Goal: Transaction & Acquisition: Purchase product/service

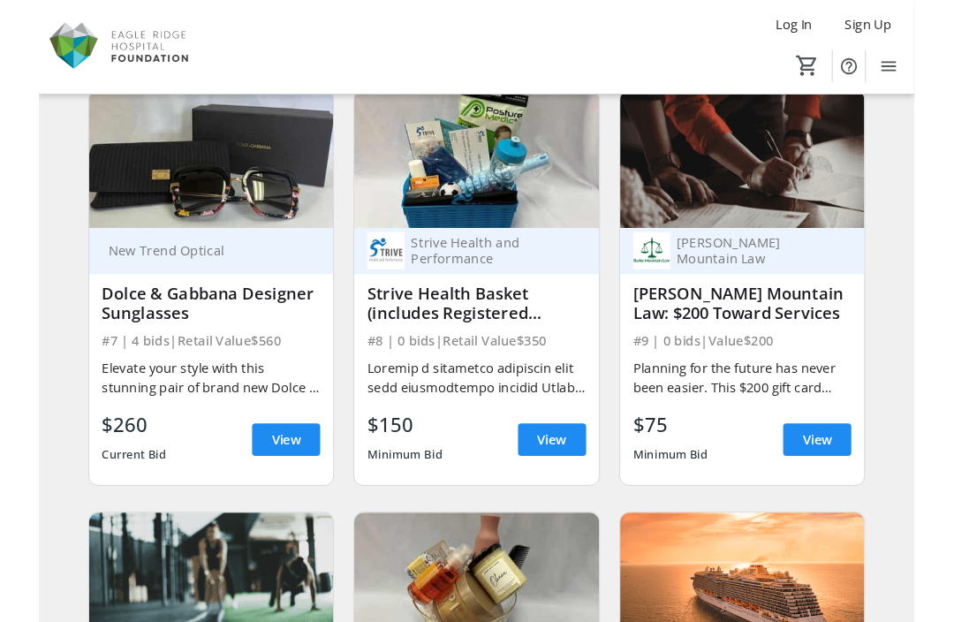
scroll to position [1031, 0]
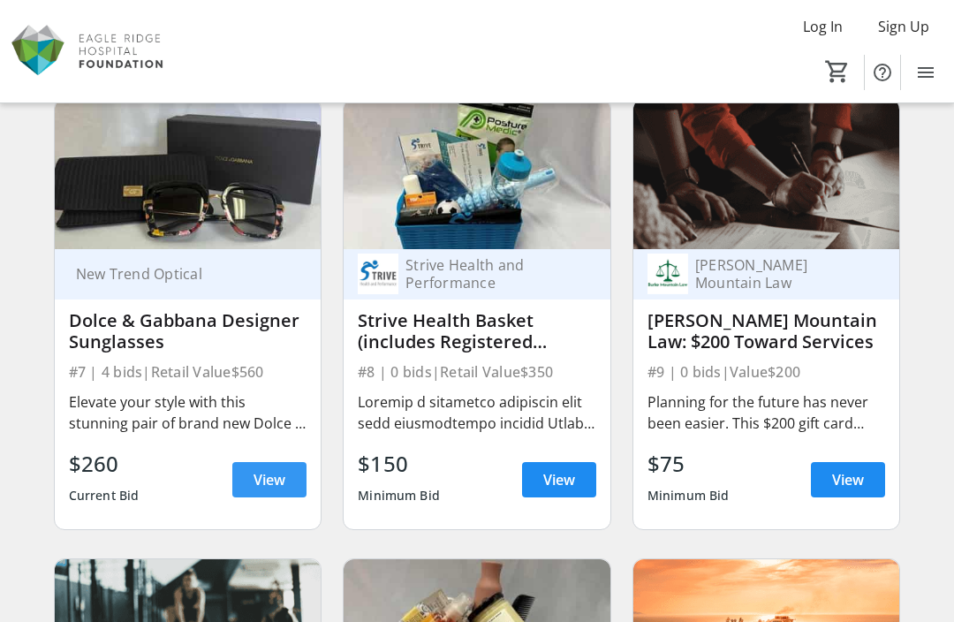
click at [278, 473] on span "View" at bounding box center [270, 479] width 32 height 21
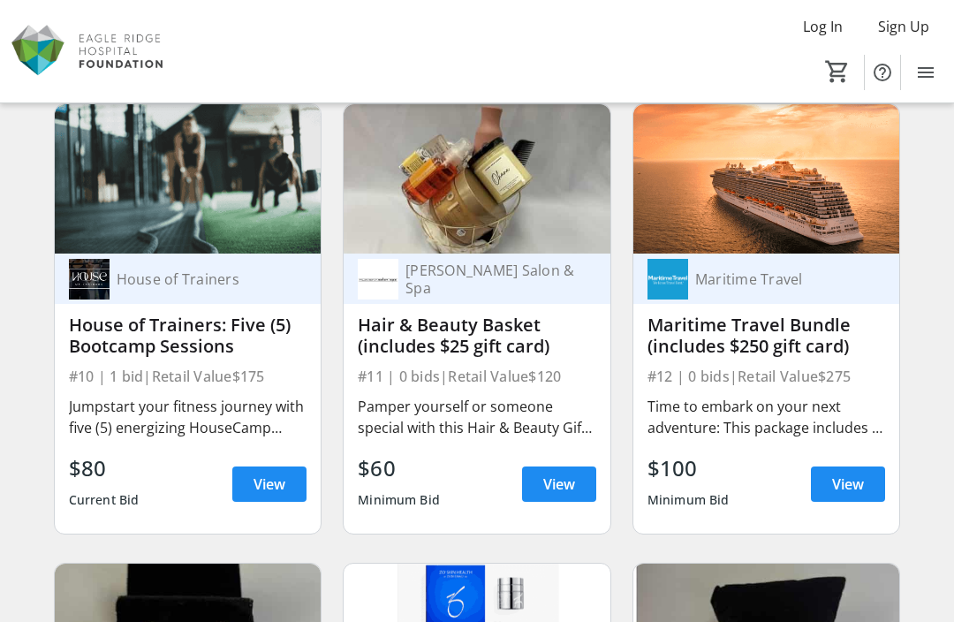
scroll to position [1484, 0]
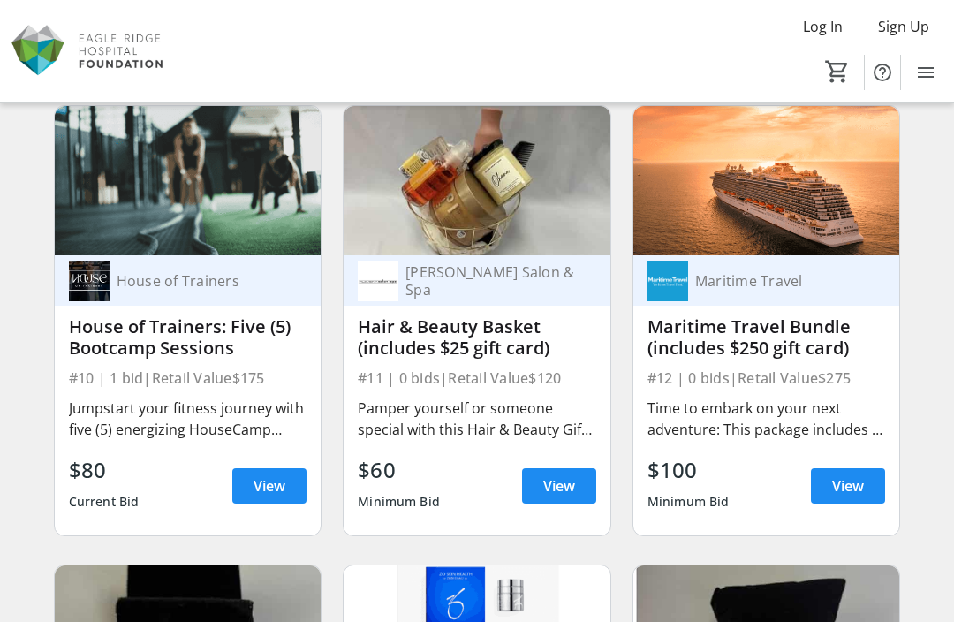
click at [500, 352] on div "Hair & Beauty Basket (includes $25 gift card)" at bounding box center [477, 337] width 239 height 42
click at [510, 337] on div "Hair & Beauty Basket (includes $25 gift card)" at bounding box center [477, 337] width 239 height 42
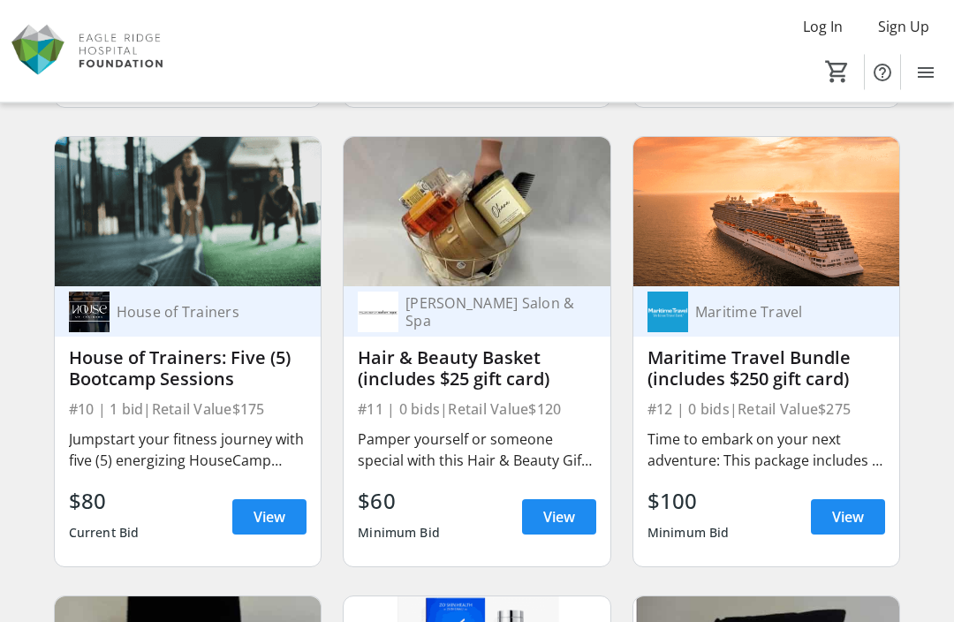
scroll to position [1452, 0]
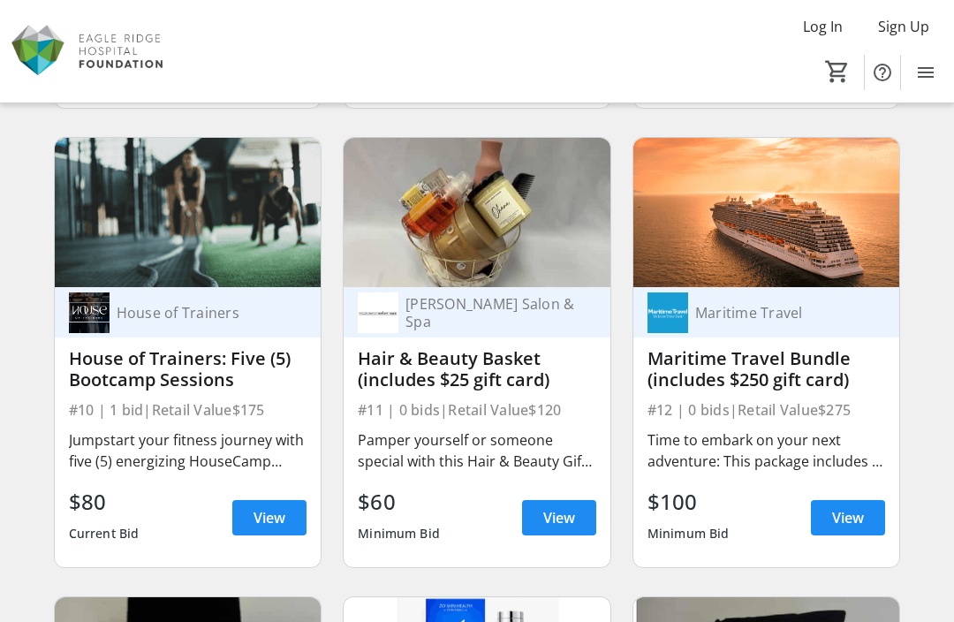
click at [199, 379] on div "House of Trainers: Five (5) Bootcamp Sessions" at bounding box center [188, 369] width 239 height 42
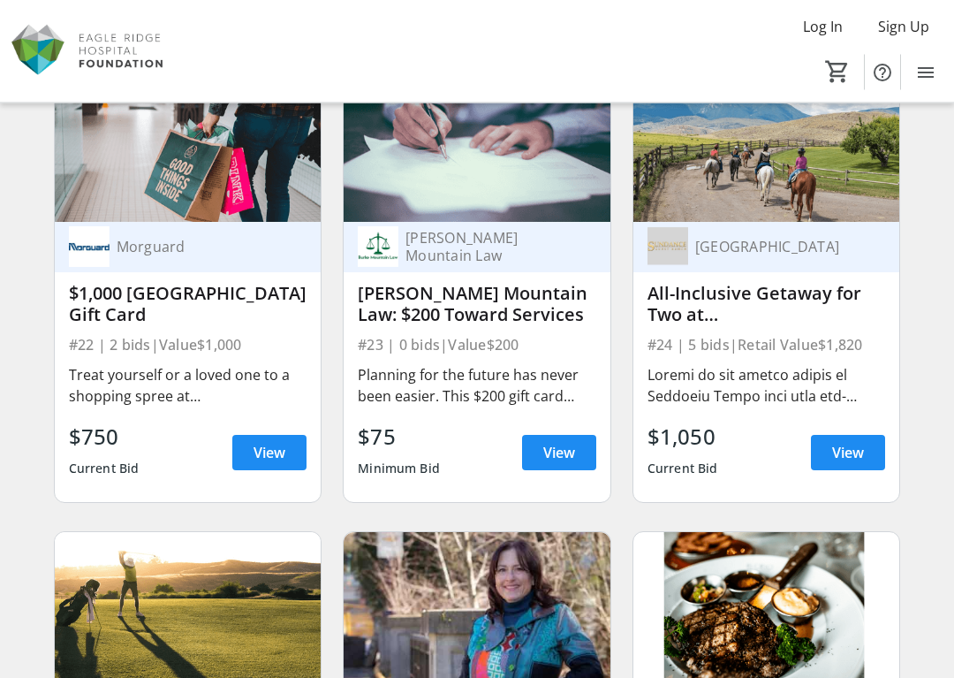
scroll to position [3358, 0]
click at [866, 450] on span at bounding box center [848, 452] width 74 height 42
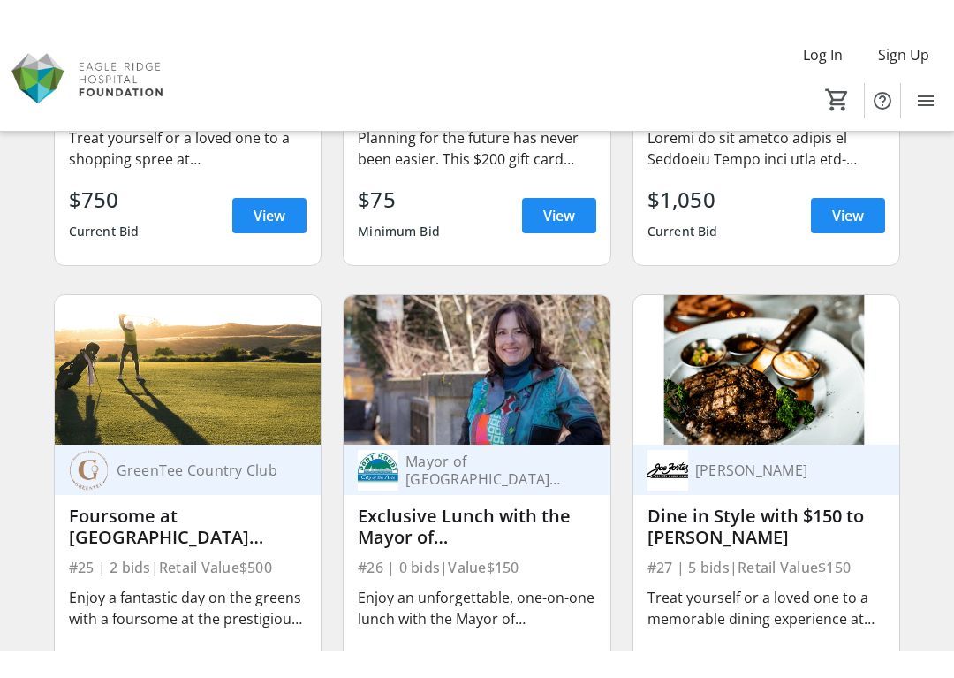
scroll to position [3796, 0]
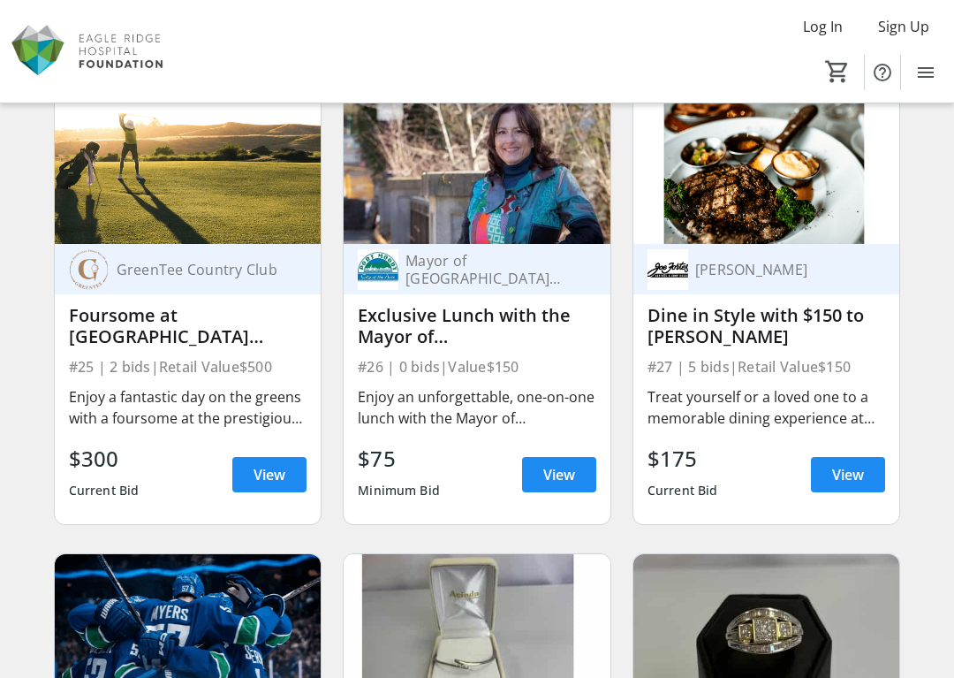
click at [290, 461] on span at bounding box center [269, 474] width 74 height 42
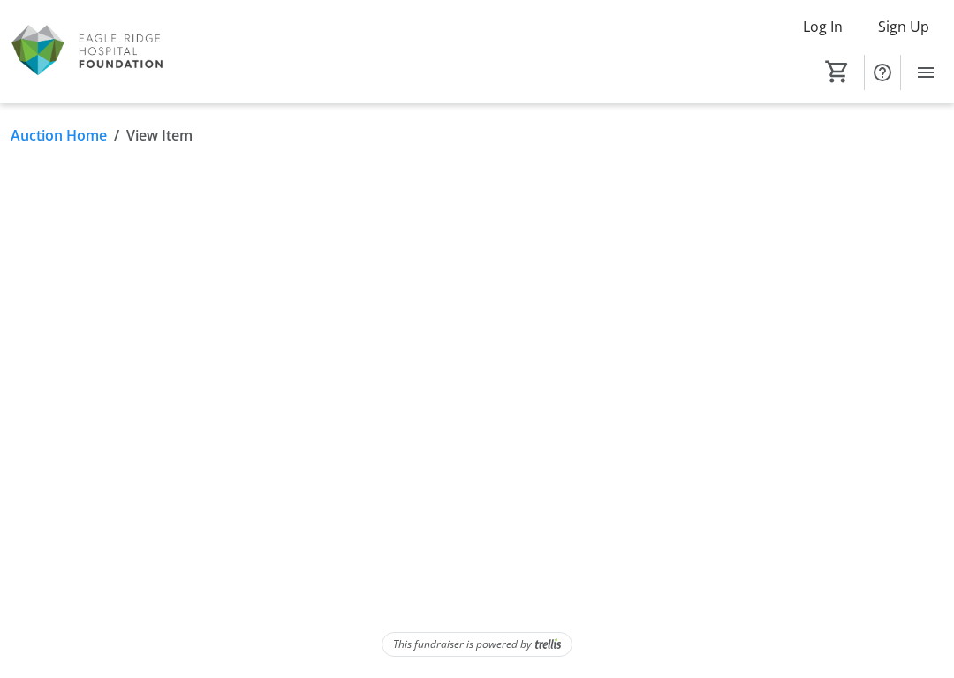
click at [278, 174] on div at bounding box center [278, 170] width 535 height 7
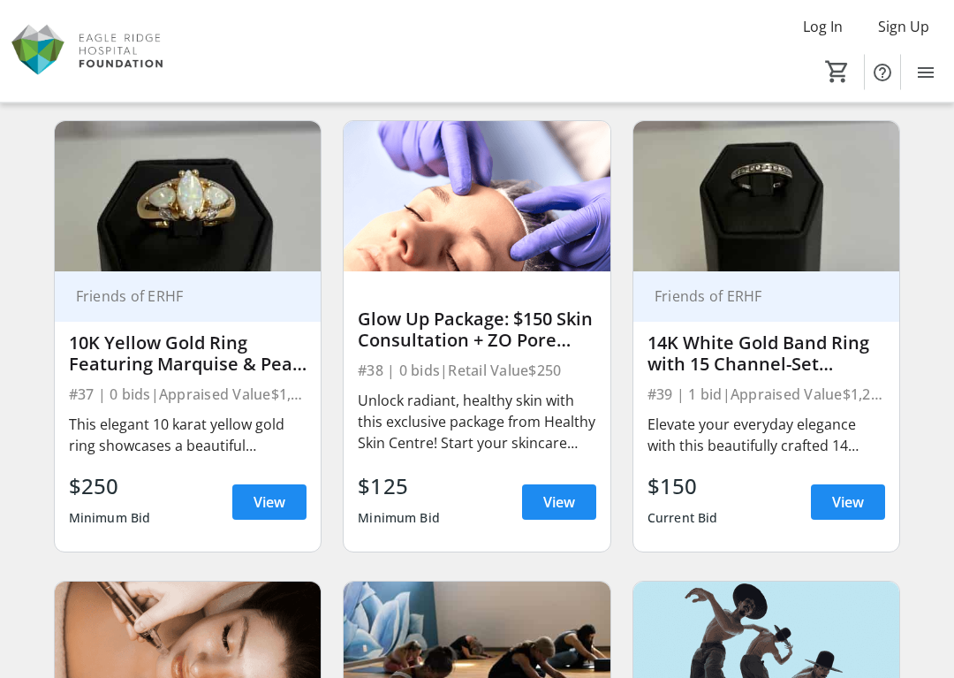
scroll to position [5608, 0]
click at [793, 352] on div "14K White Gold Band Ring with 15 Channel-Set Brilliant Cut Diamonds" at bounding box center [767, 353] width 239 height 42
click at [838, 512] on span "View" at bounding box center [848, 501] width 32 height 21
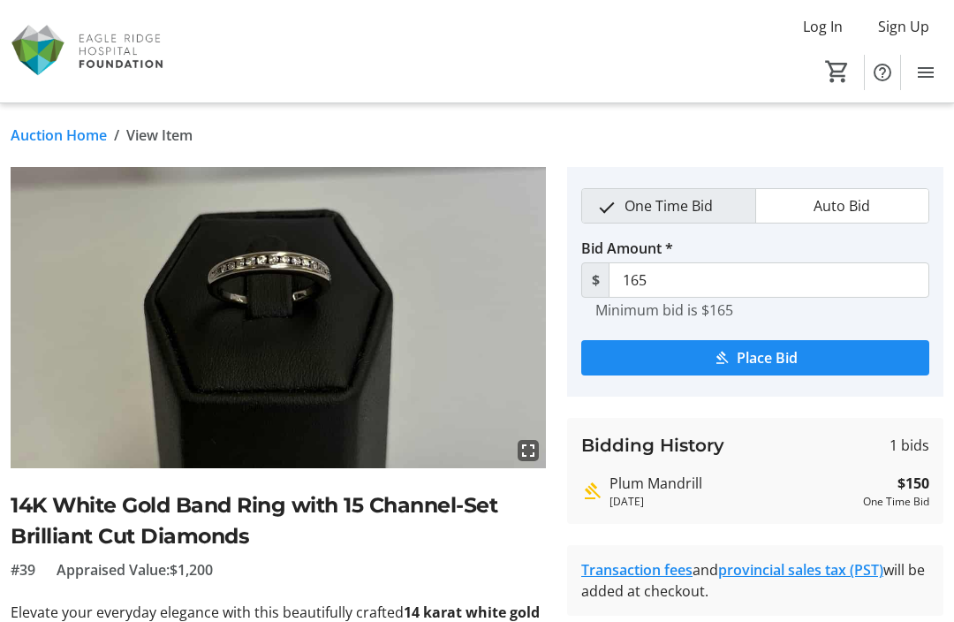
click at [347, 395] on img at bounding box center [278, 317] width 535 height 301
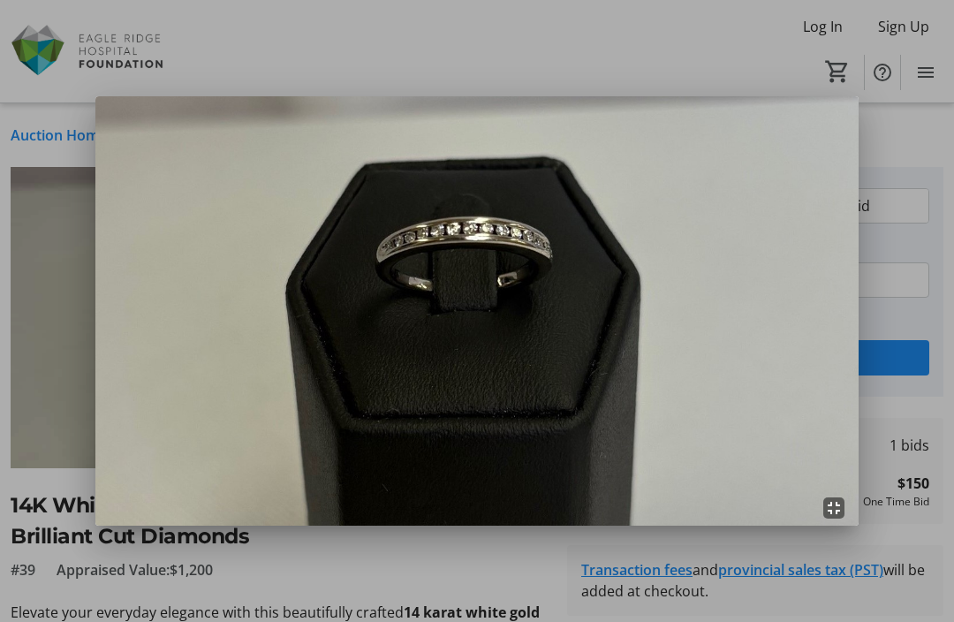
click at [50, 416] on div at bounding box center [477, 311] width 954 height 622
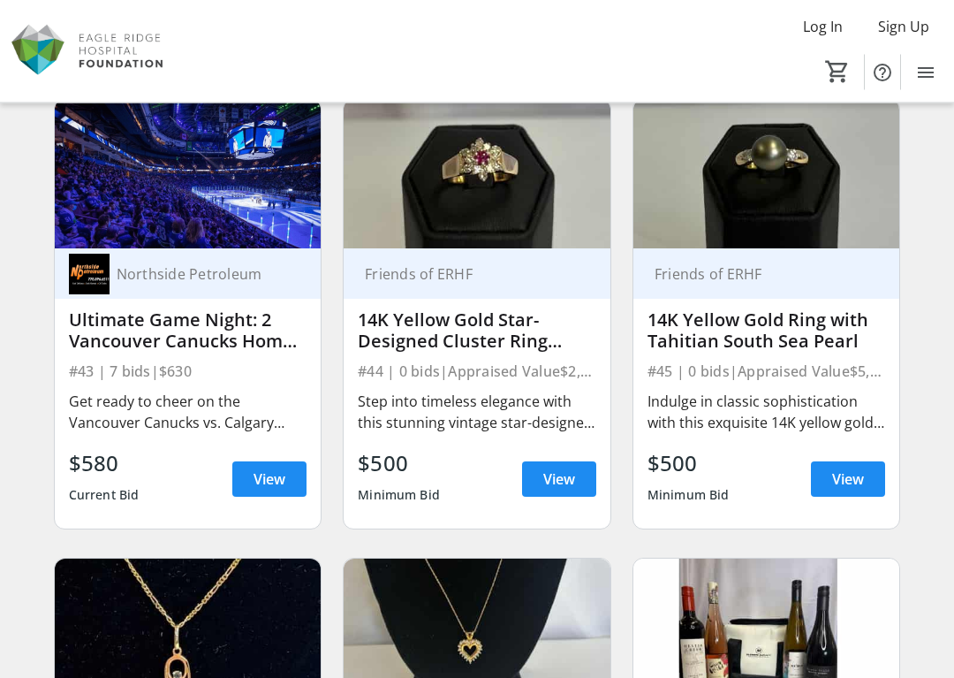
scroll to position [6594, 0]
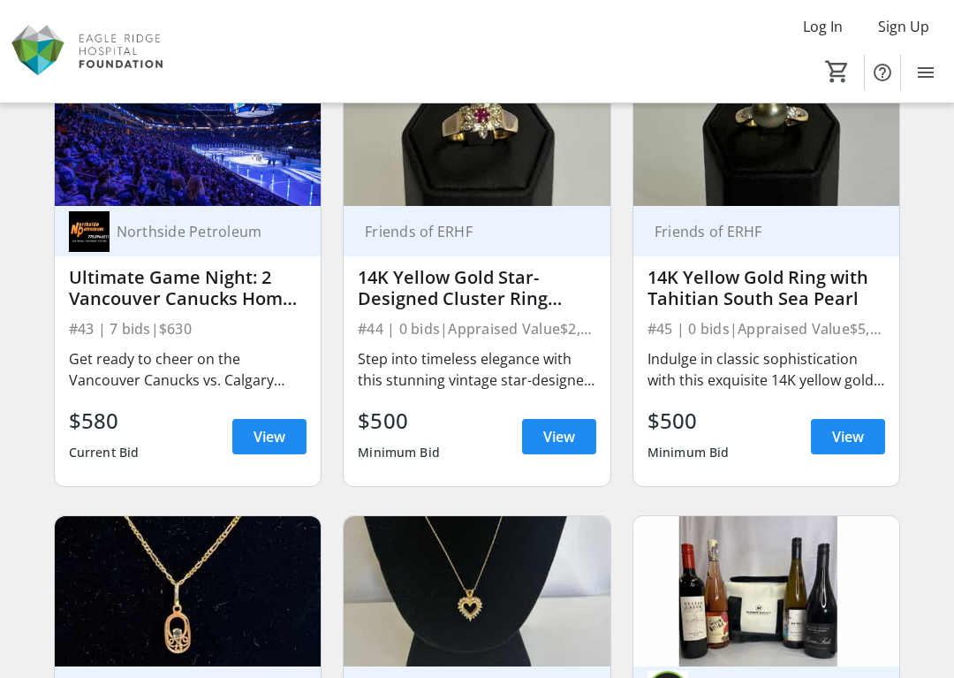
click at [277, 443] on span "View" at bounding box center [270, 436] width 32 height 21
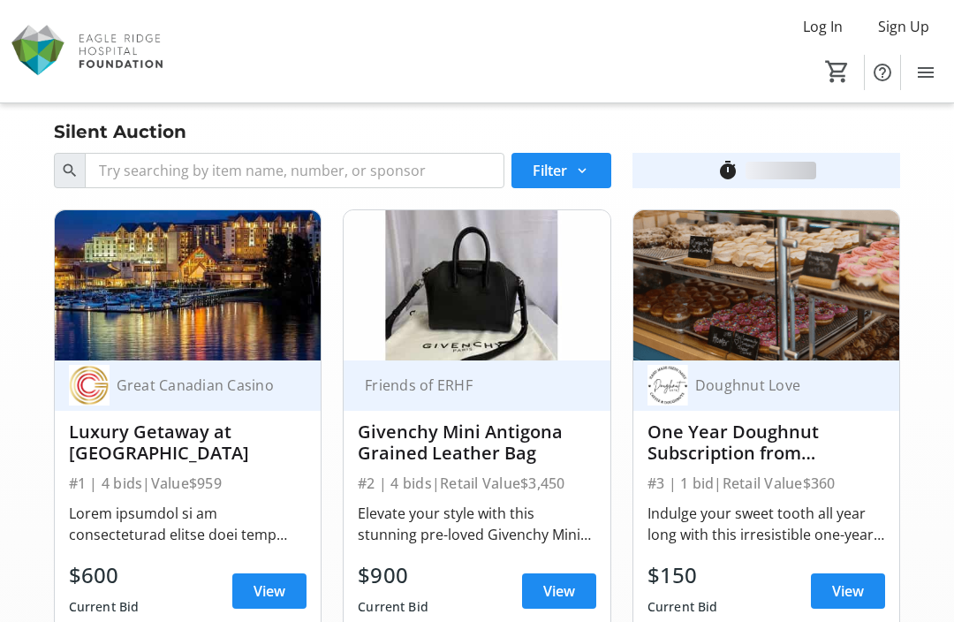
scroll to position [6594, 0]
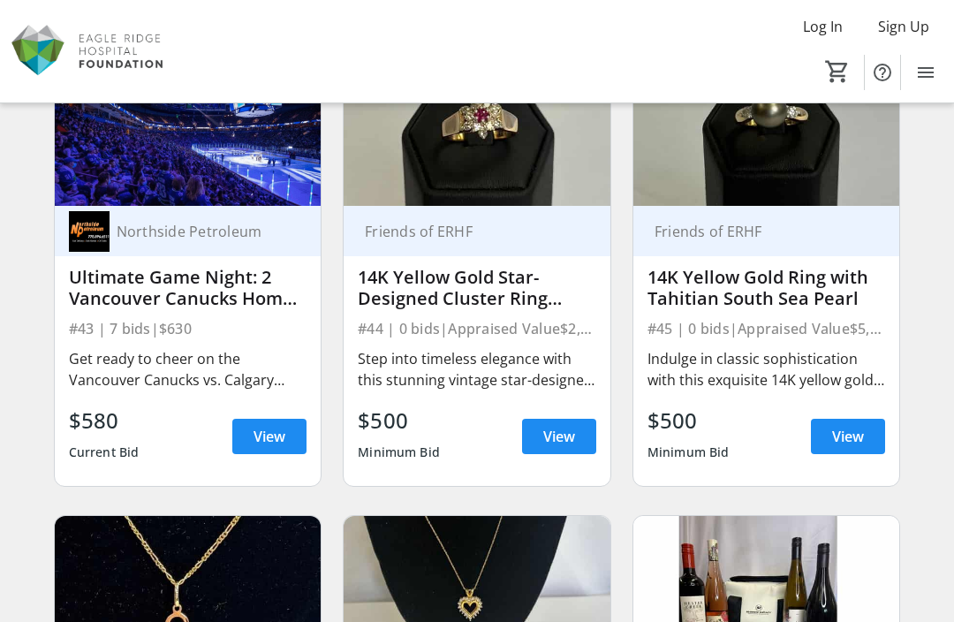
click at [911, 397] on div "Friends of ERHF 14K Yellow Gold Ring with Tahitian South Sea Pearl #45 | 0 bids…" at bounding box center [767, 272] width 290 height 460
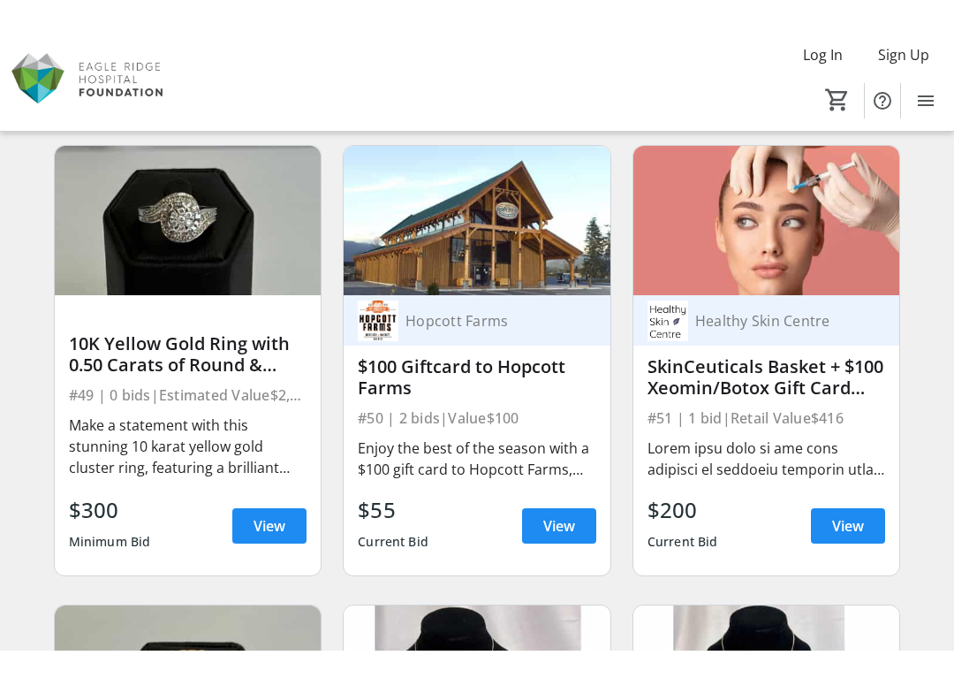
scroll to position [7456, 0]
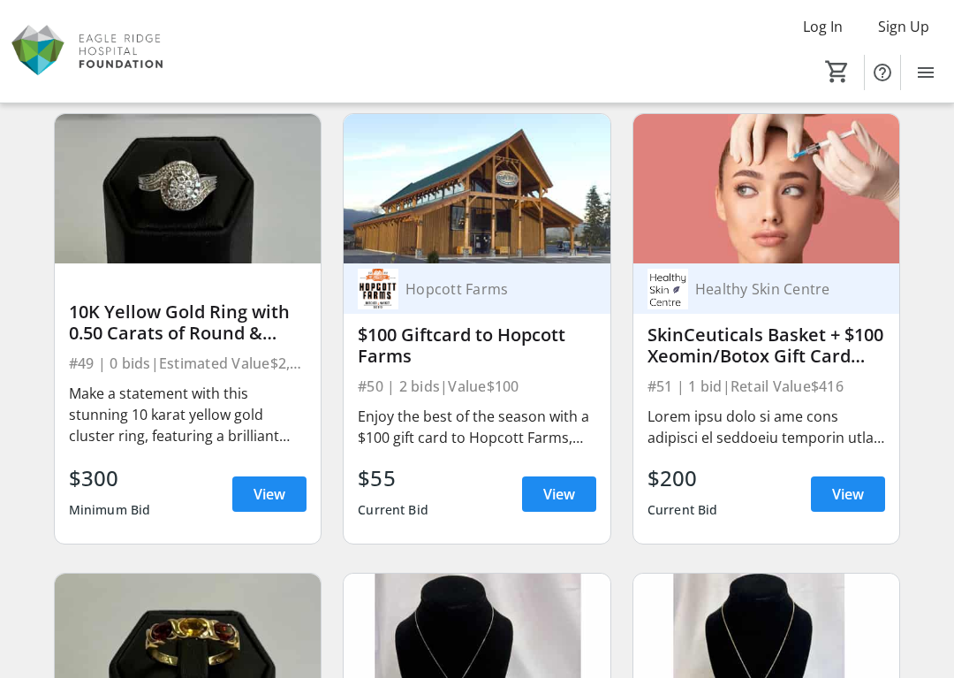
click at [560, 496] on span "View" at bounding box center [559, 493] width 32 height 21
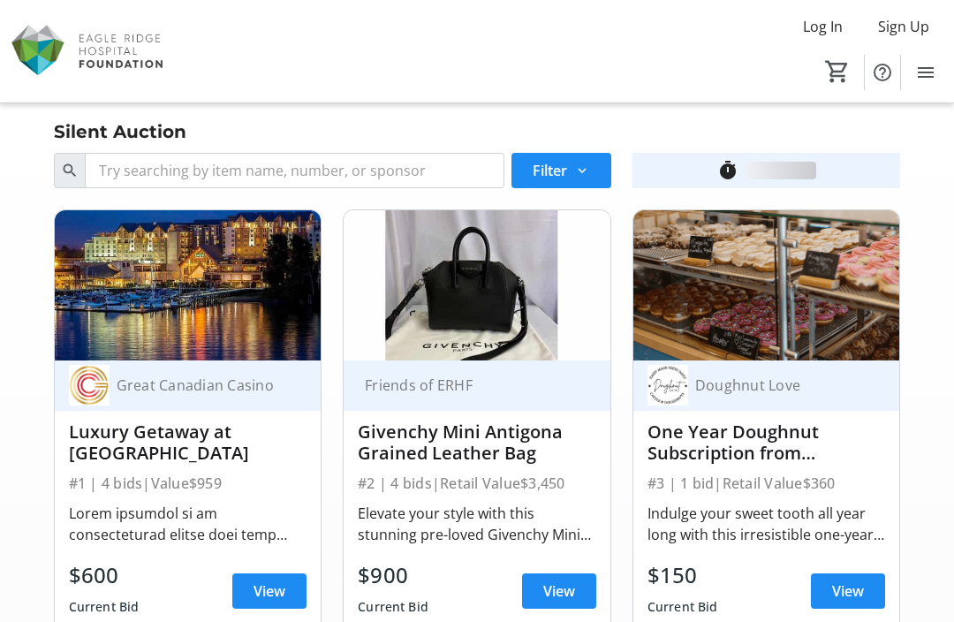
scroll to position [7456, 0]
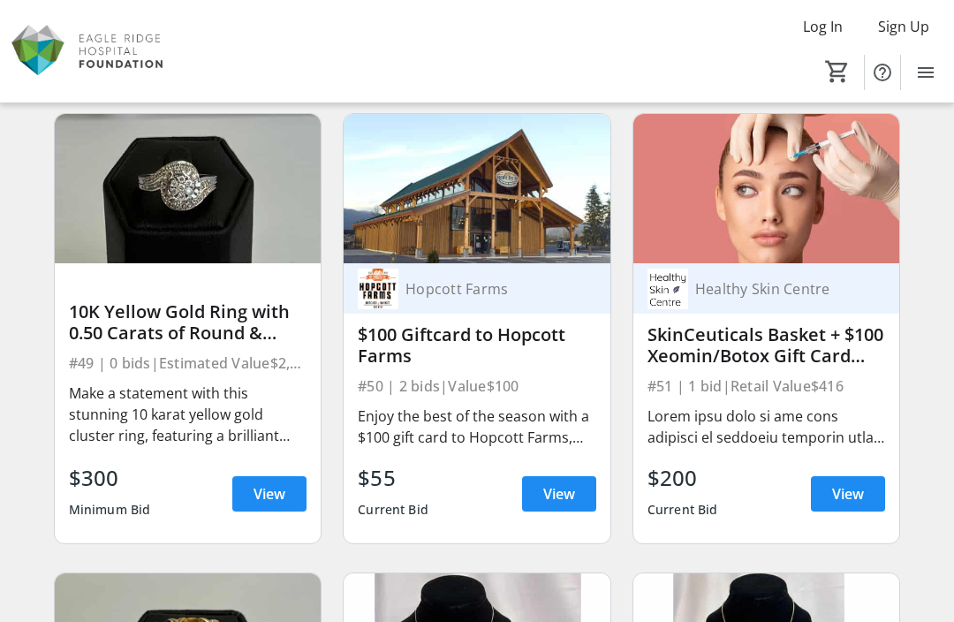
click at [571, 495] on span "View" at bounding box center [559, 493] width 32 height 21
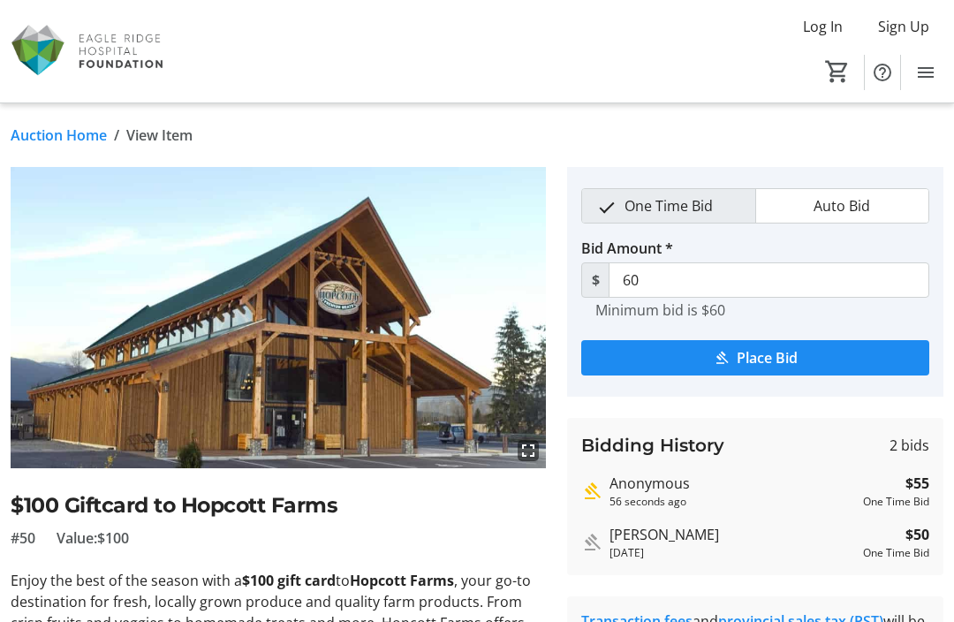
click at [769, 356] on span "Place Bid" at bounding box center [767, 357] width 61 height 21
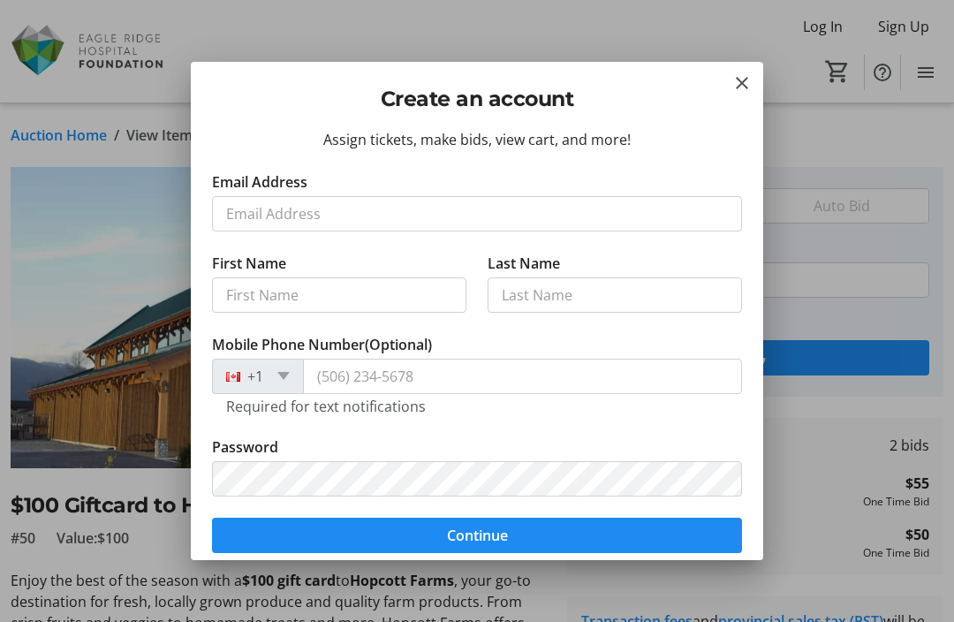
click at [743, 88] on mat-icon "Close" at bounding box center [742, 82] width 21 height 21
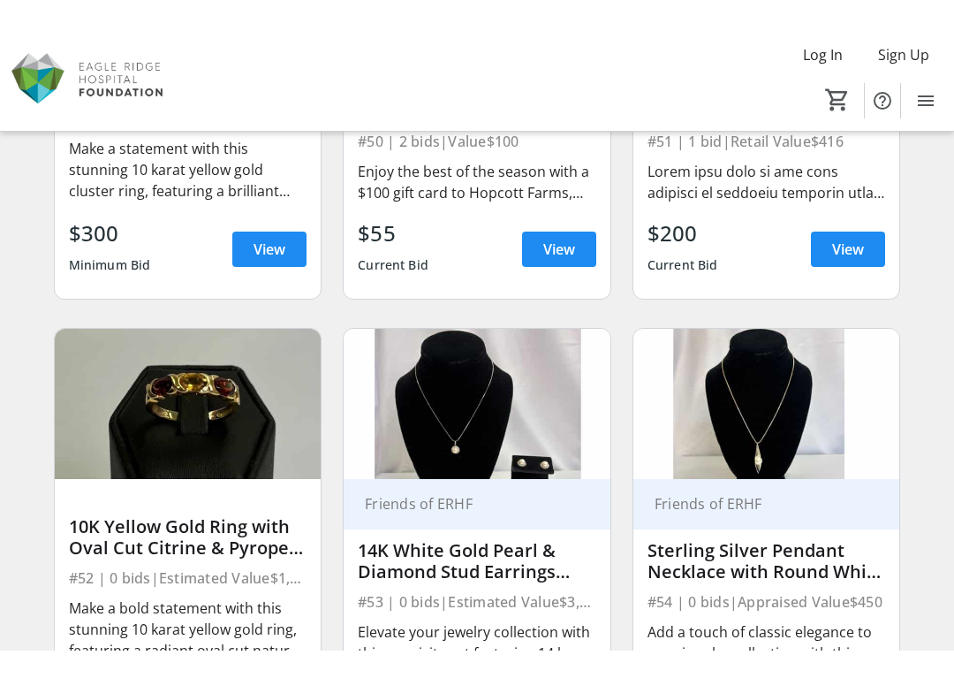
scroll to position [7905, 0]
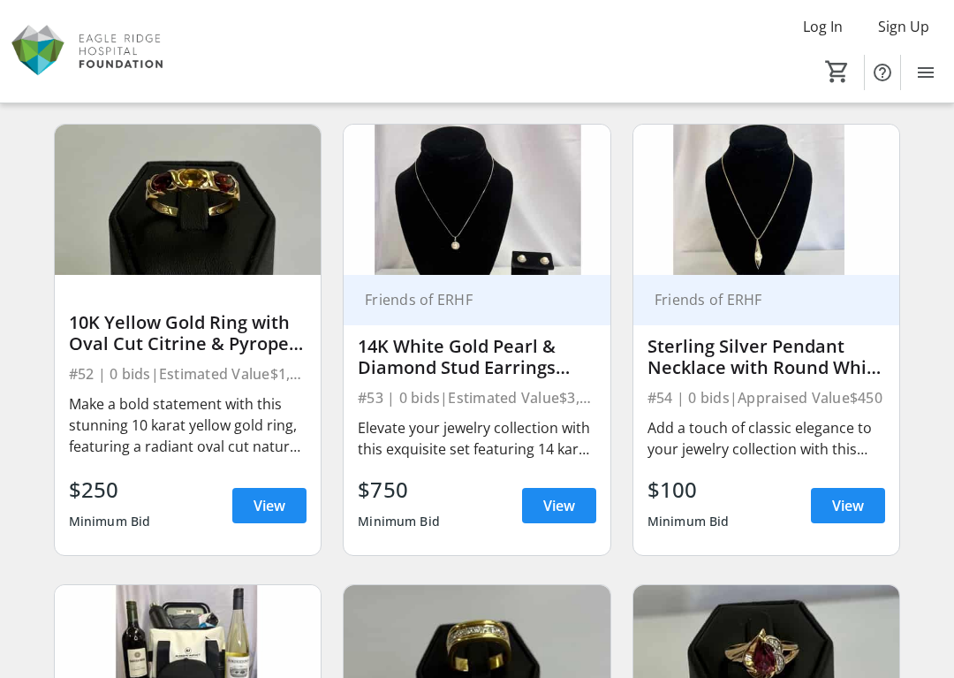
click at [815, 364] on div "Sterling Silver Pendant Necklace with Round White Freshwater Pearl" at bounding box center [767, 357] width 239 height 42
click at [808, 368] on div "Sterling Silver Pendant Necklace with Round White Freshwater Pearl" at bounding box center [767, 357] width 239 height 42
click at [745, 368] on div "Sterling Silver Pendant Necklace with Round White Freshwater Pearl" at bounding box center [767, 357] width 239 height 42
click at [842, 510] on span "View" at bounding box center [848, 505] width 32 height 21
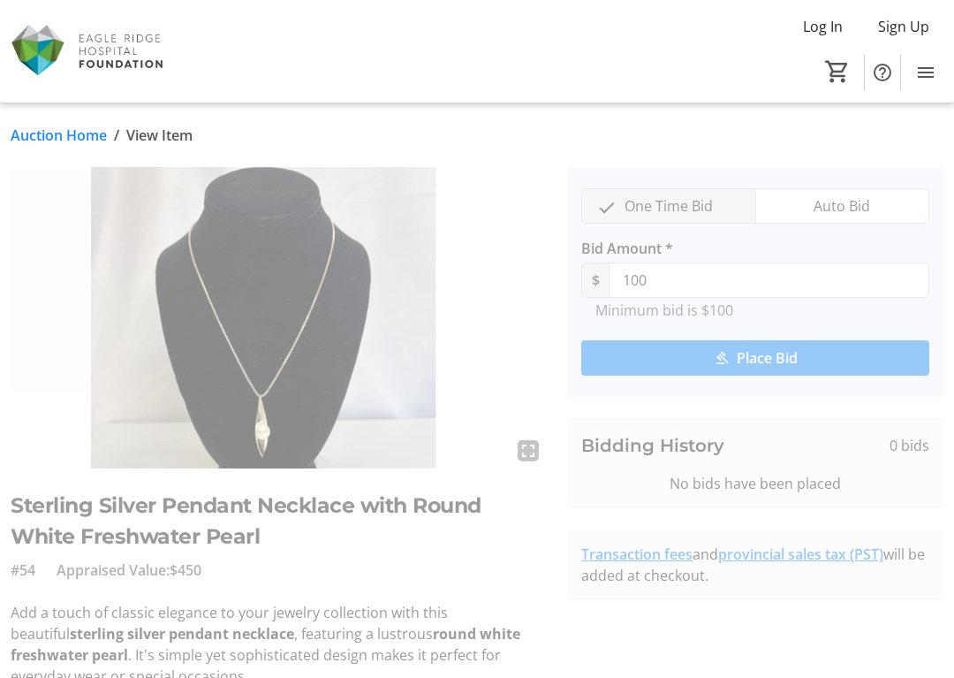
click at [326, 421] on img at bounding box center [278, 317] width 535 height 301
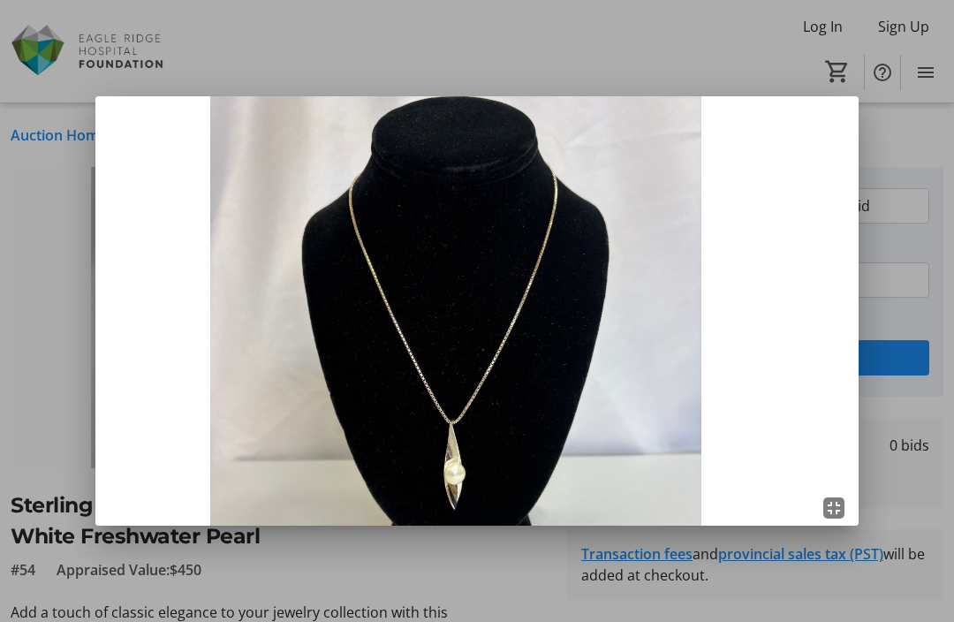
click at [66, 444] on div at bounding box center [477, 311] width 954 height 622
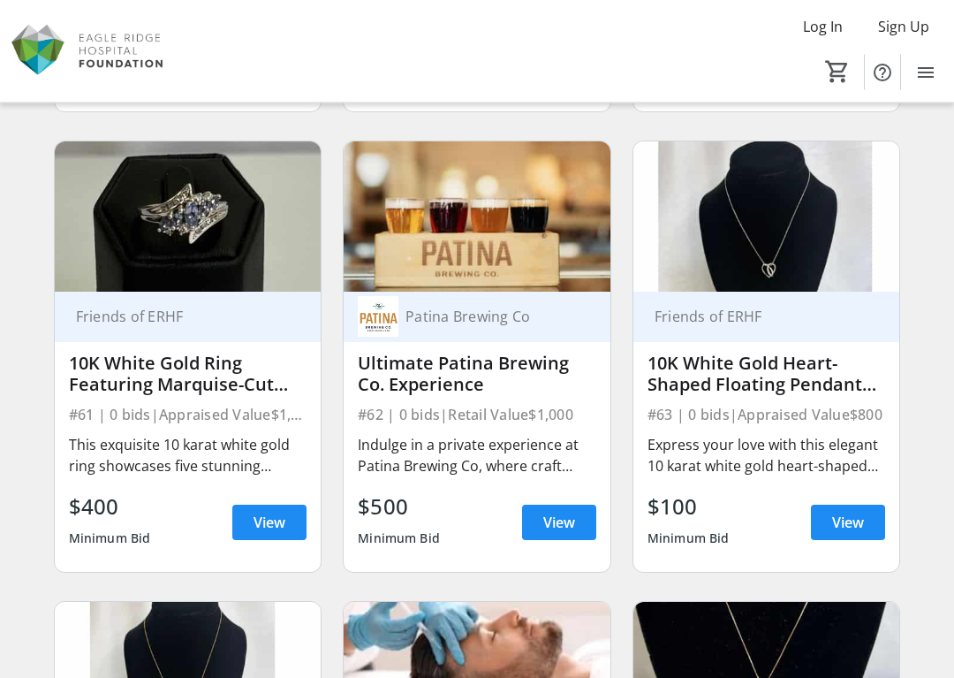
scroll to position [9268, 0]
click at [805, 383] on div "10K White Gold Heart-Shaped Floating Pendant with Diamonds on Rollo Link Chain" at bounding box center [767, 374] width 239 height 42
click at [854, 524] on span "View" at bounding box center [848, 522] width 32 height 21
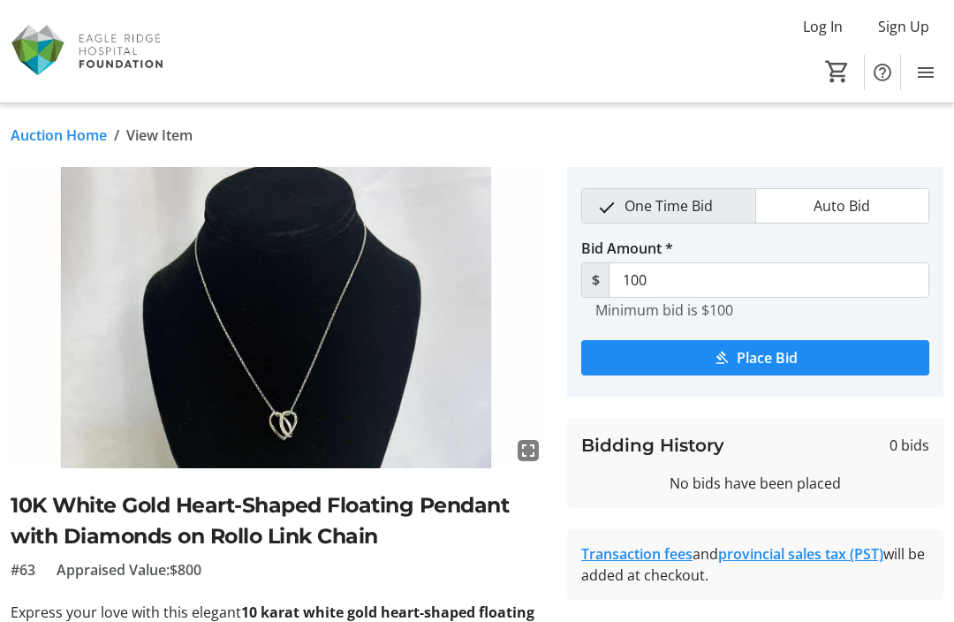
click at [391, 414] on img at bounding box center [278, 317] width 535 height 301
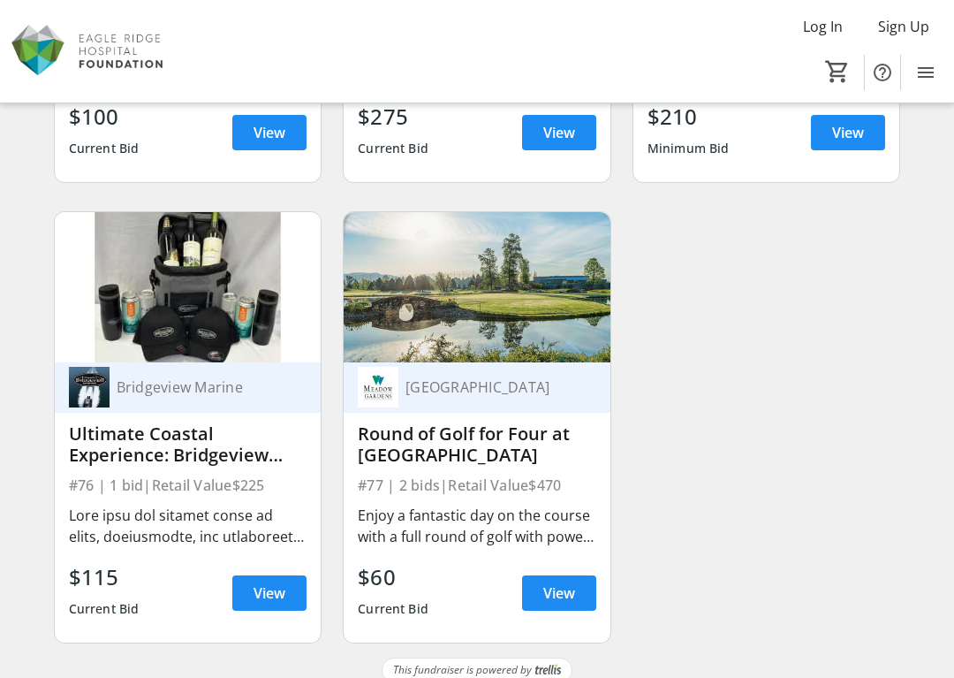
scroll to position [11515, 0]
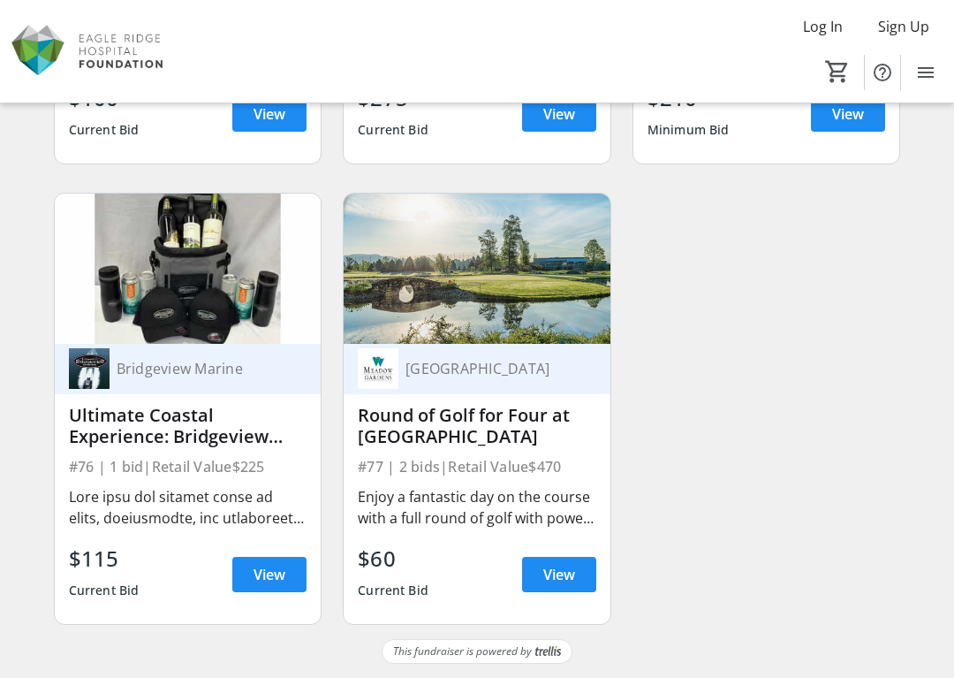
click at [282, 561] on span at bounding box center [269, 574] width 74 height 42
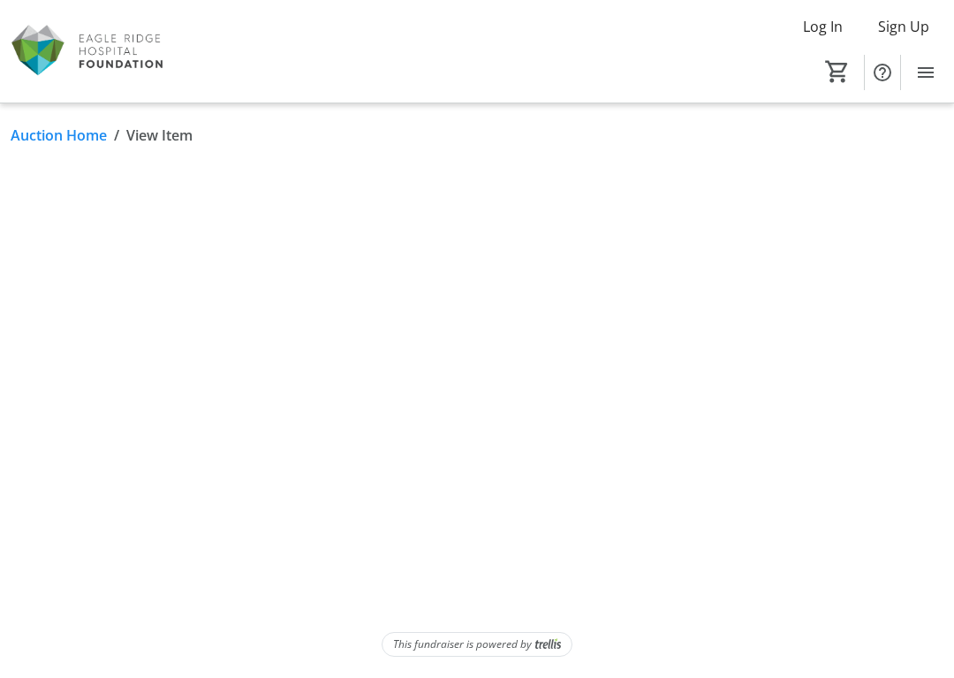
click at [283, 572] on div "Auction Home / View Item This fundraiser is powered by" at bounding box center [477, 390] width 954 height 574
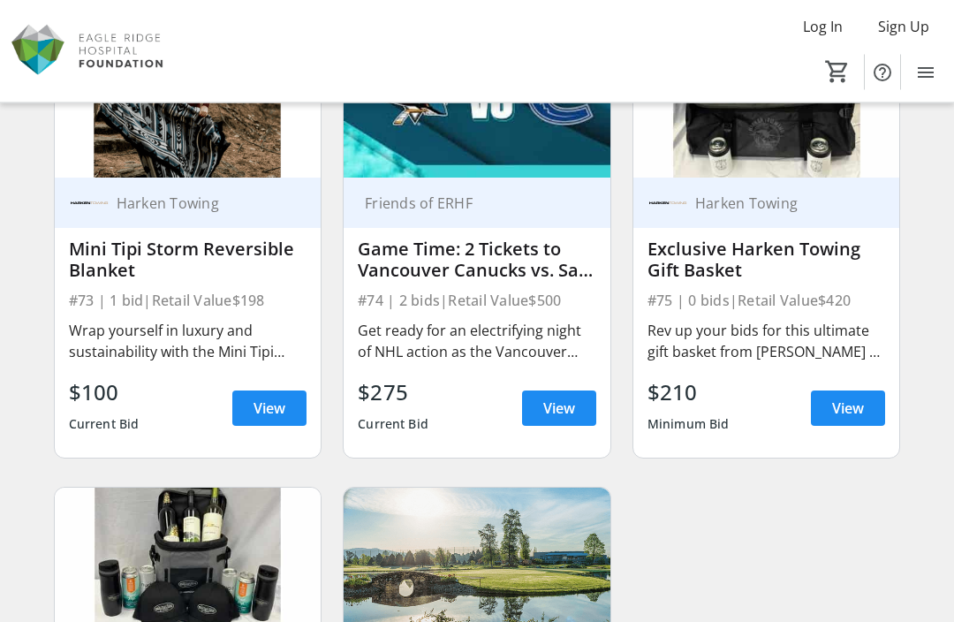
scroll to position [11144, 0]
